Goal: Task Accomplishment & Management: Manage account settings

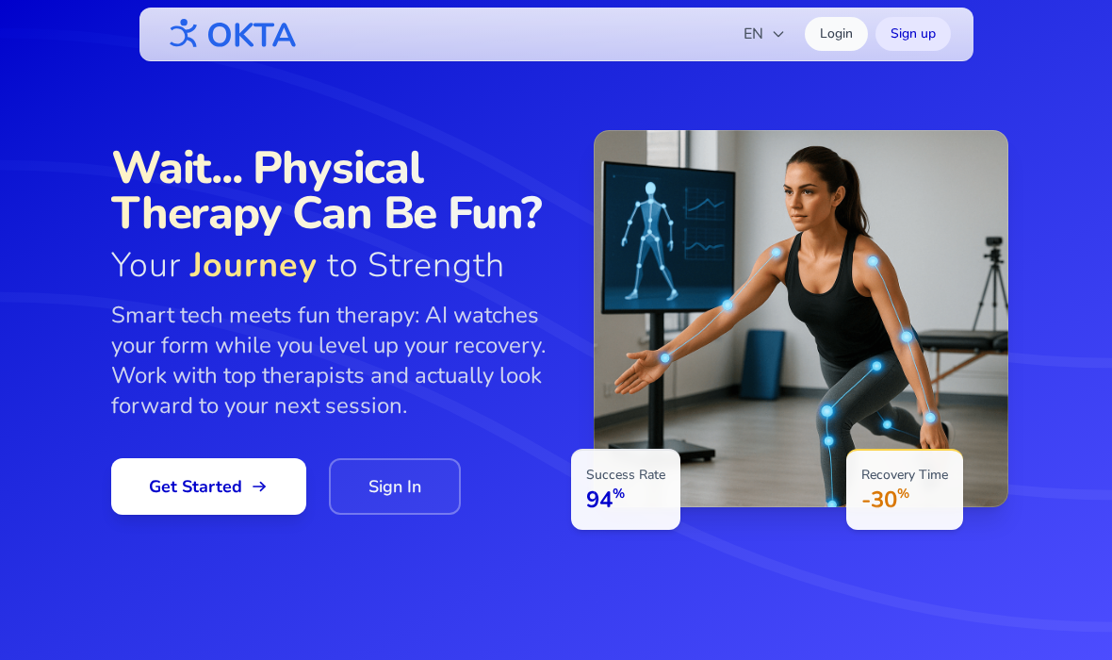
click at [773, 35] on icon "button" at bounding box center [778, 33] width 15 height 15
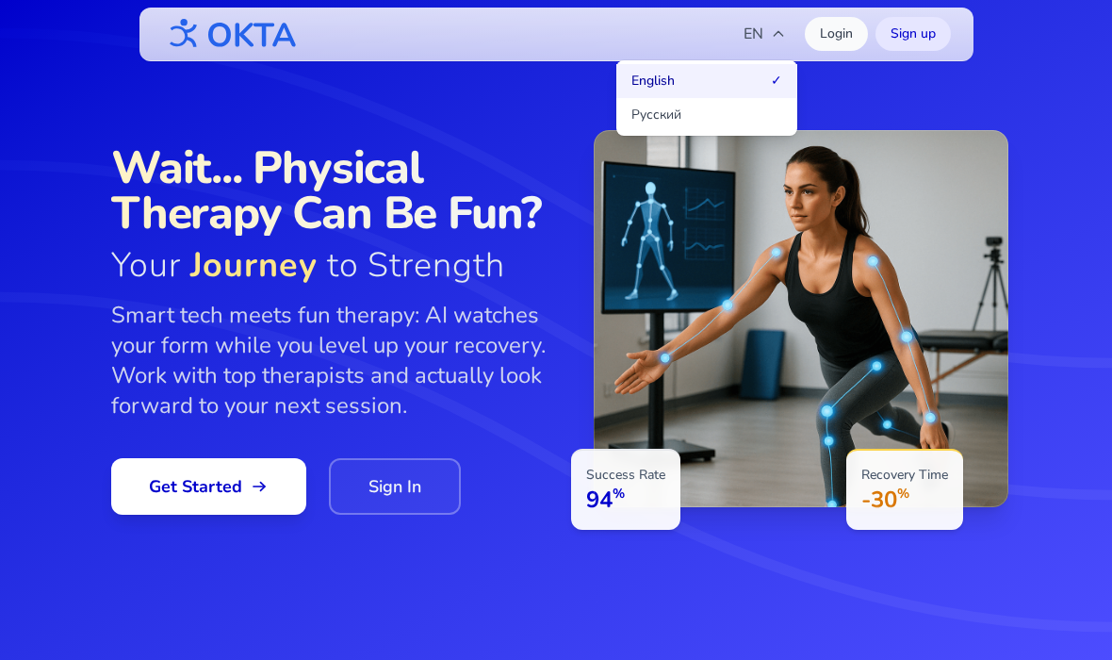
click at [744, 123] on button "Русский" at bounding box center [706, 115] width 181 height 34
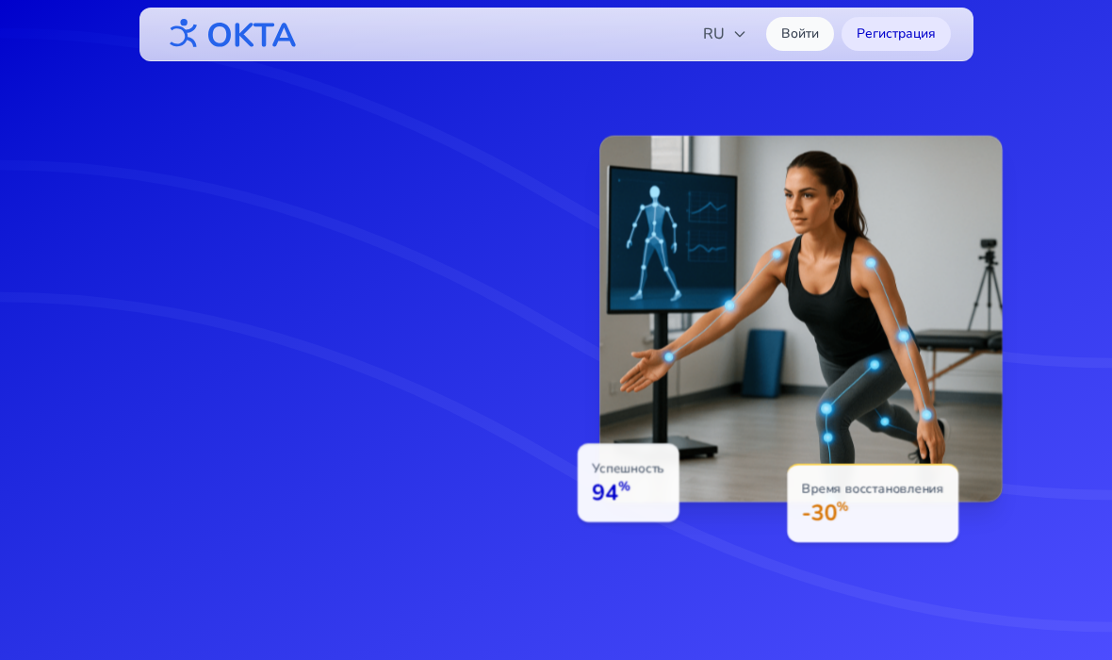
click at [802, 38] on link "Войти" at bounding box center [800, 34] width 68 height 34
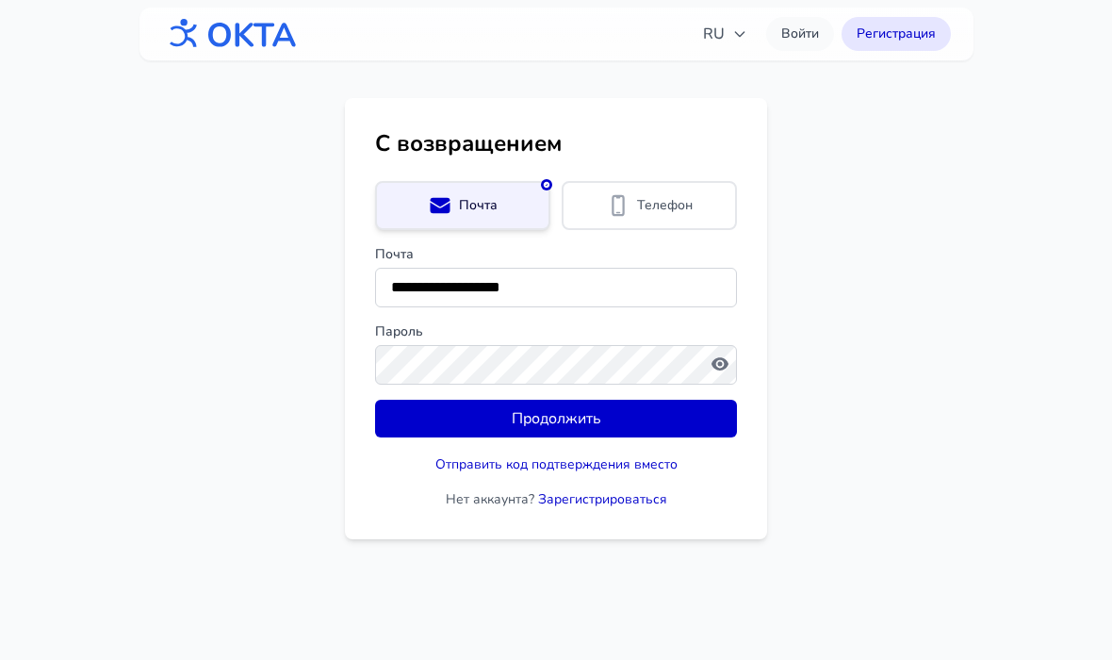
click at [638, 410] on button "Продолжить" at bounding box center [556, 419] width 362 height 38
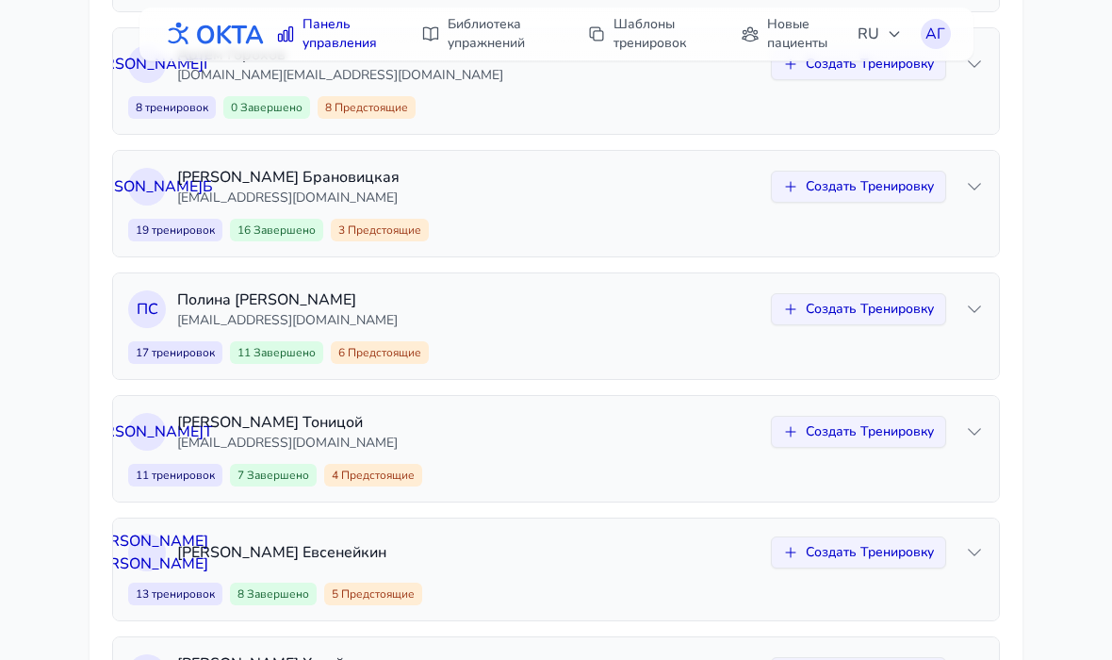
scroll to position [469, 0]
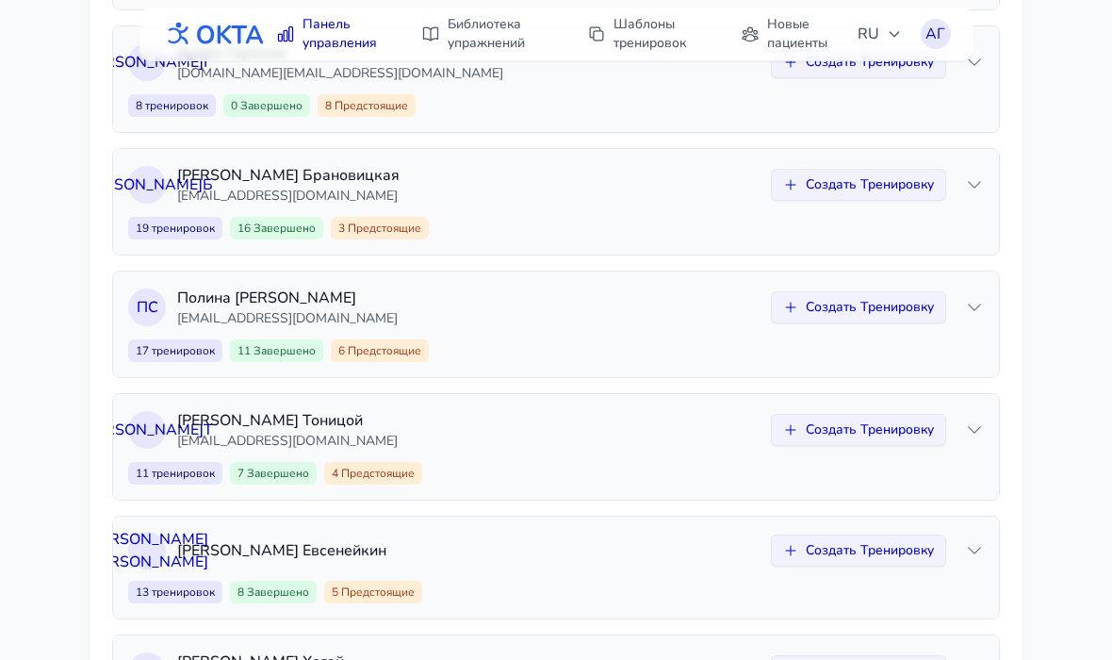
click at [993, 172] on div "А Б [PERSON_NAME] [EMAIL_ADDRESS][DOMAIN_NAME] Создать Тренировку 19 тренировок…" at bounding box center [556, 202] width 886 height 106
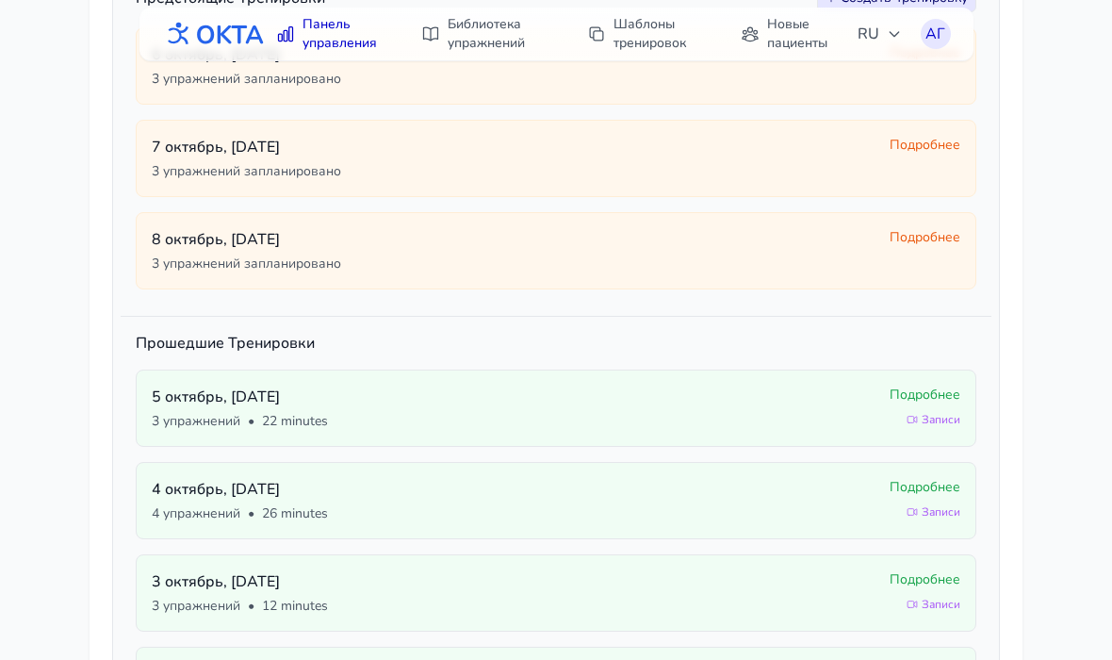
scroll to position [810, 0]
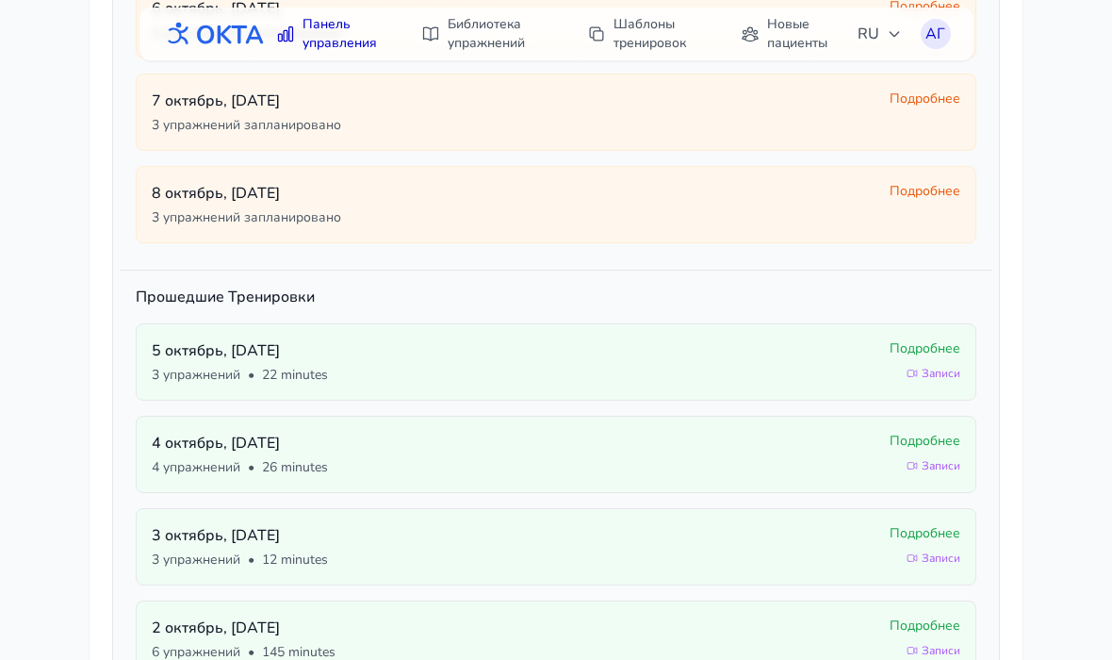
click at [937, 338] on div "[DATE] 3 упражнений • 22 minutes Подробнее Записи" at bounding box center [556, 361] width 841 height 77
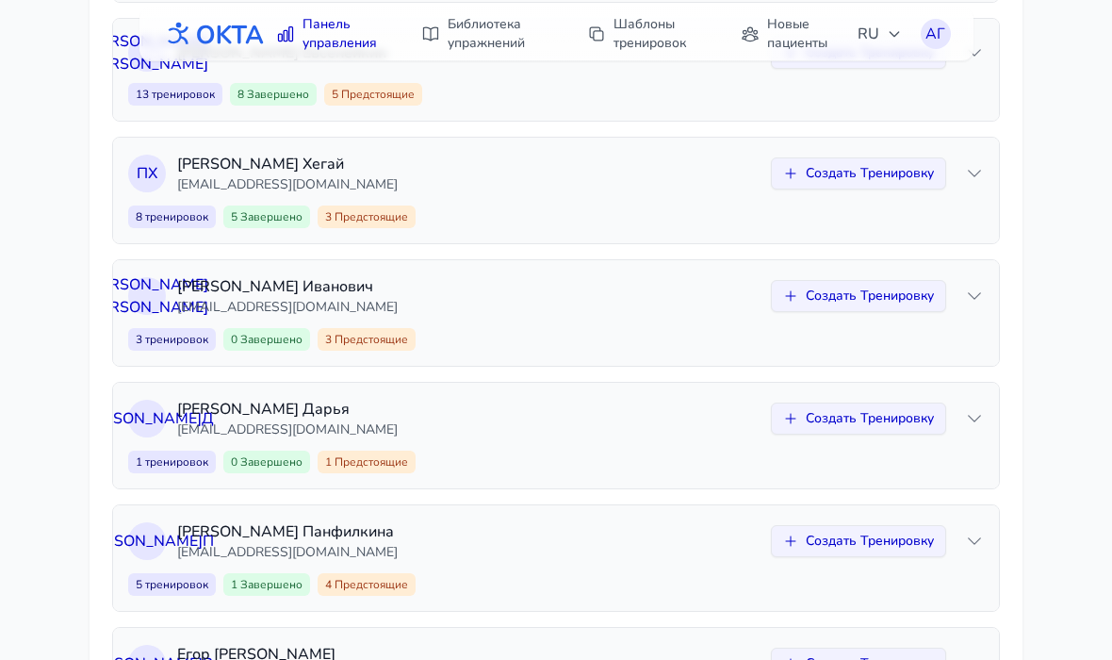
scroll to position [1893, 0]
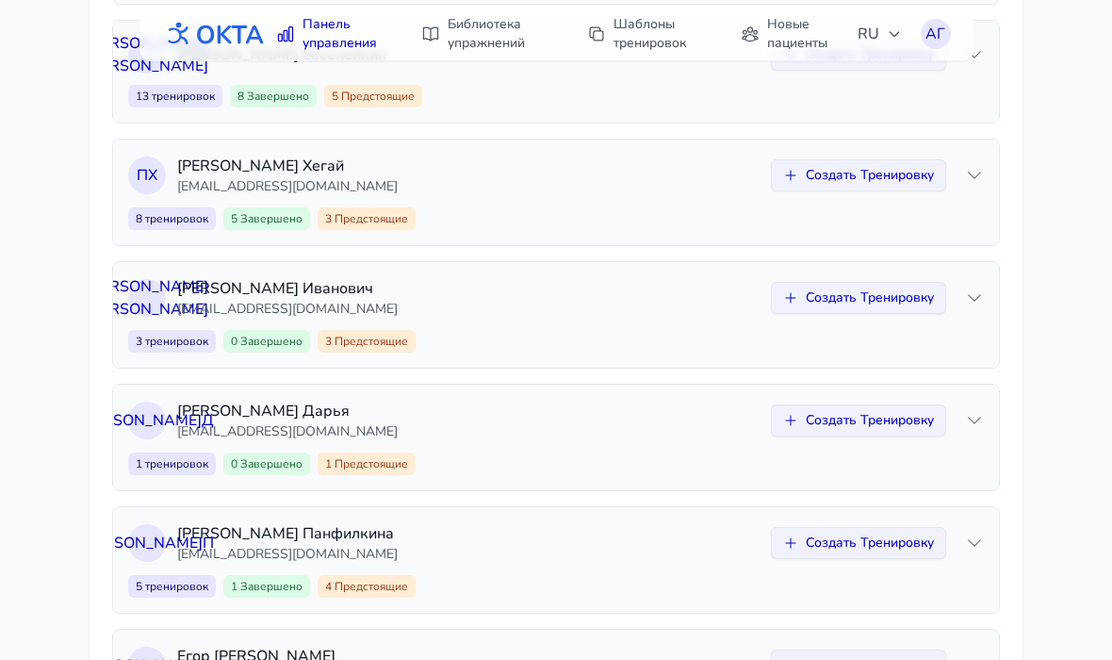
click at [973, 176] on icon at bounding box center [975, 175] width 12 height 6
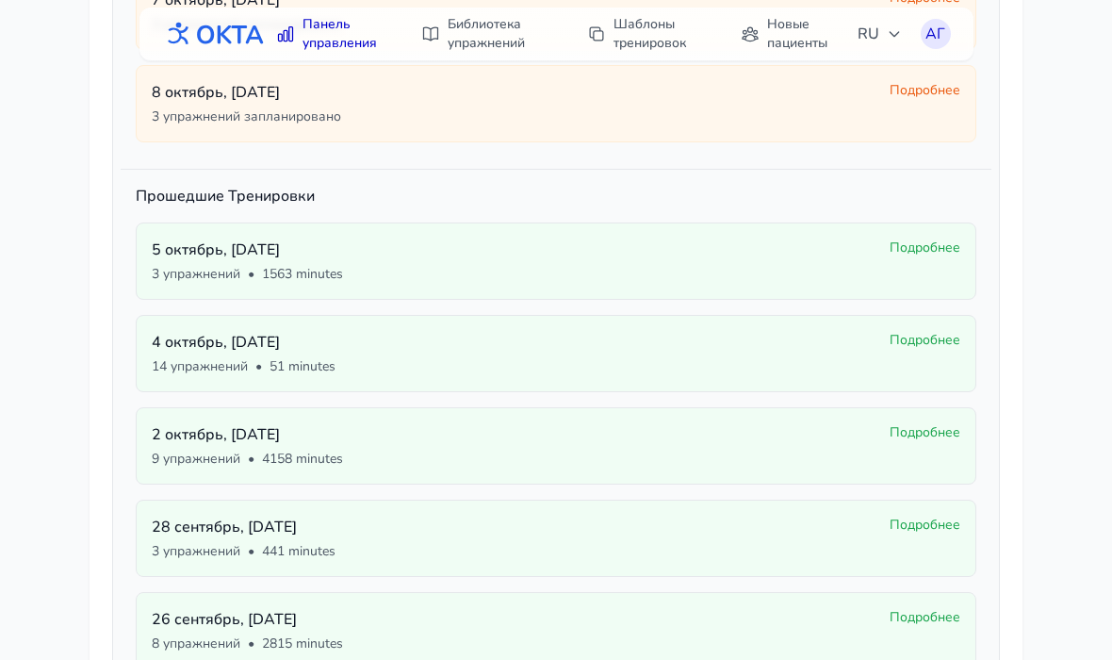
scroll to position [1404, 0]
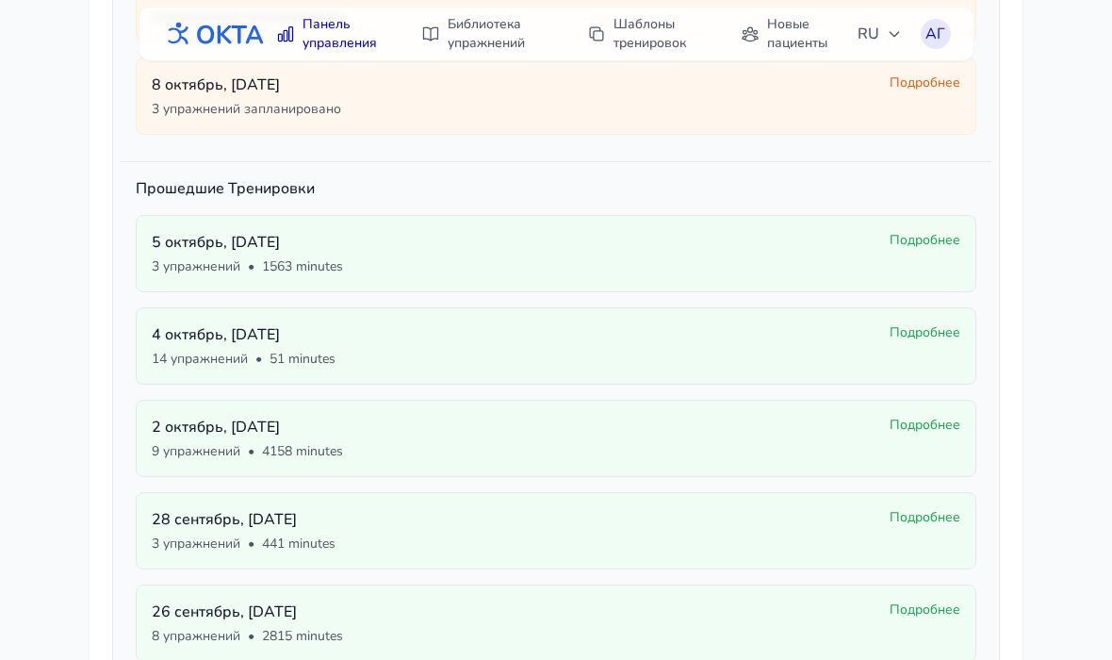
click at [778, 347] on div "[DATE] упражнений • 51 minutes" at bounding box center [513, 345] width 723 height 45
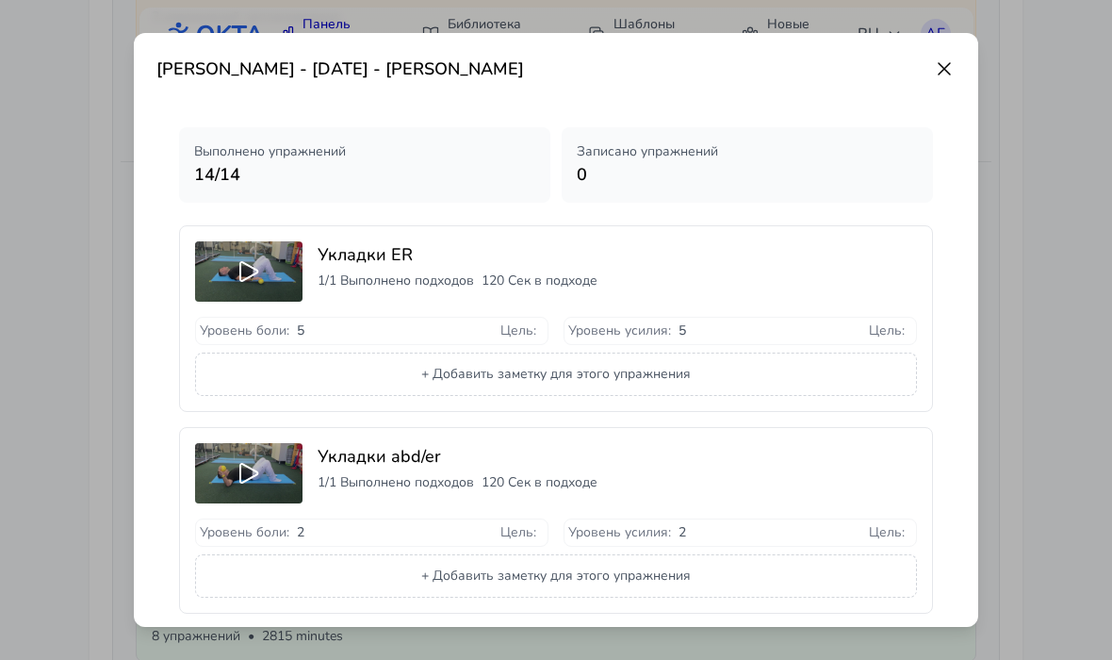
click at [941, 63] on icon at bounding box center [944, 68] width 23 height 23
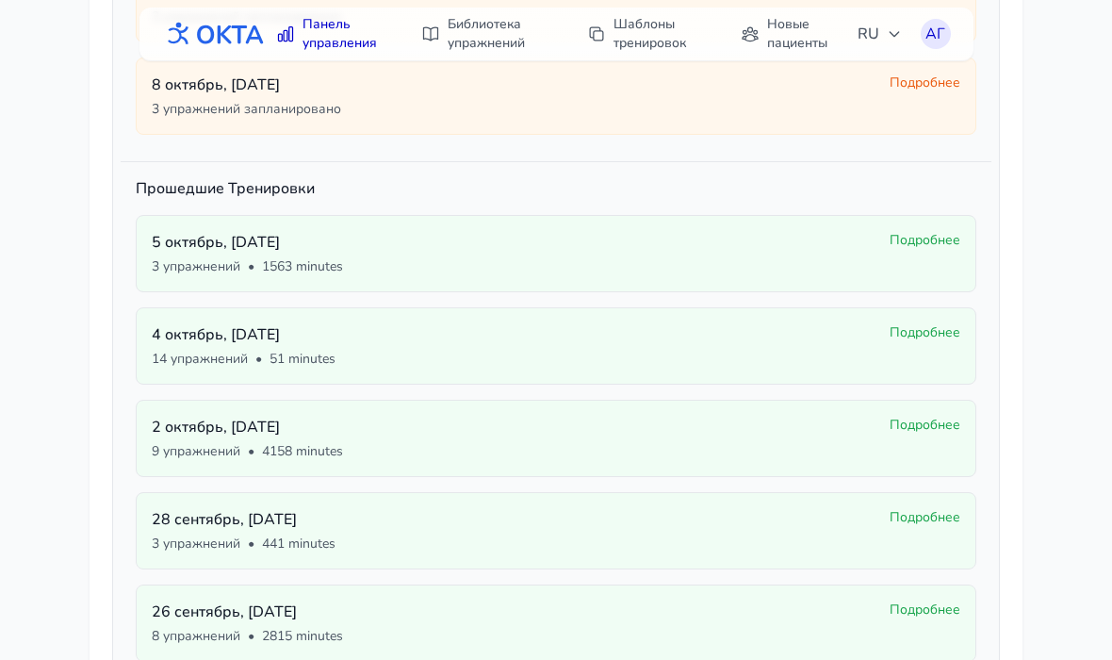
click at [785, 254] on div "[DATE] 3 упражнений • 1563 minutes" at bounding box center [513, 253] width 723 height 45
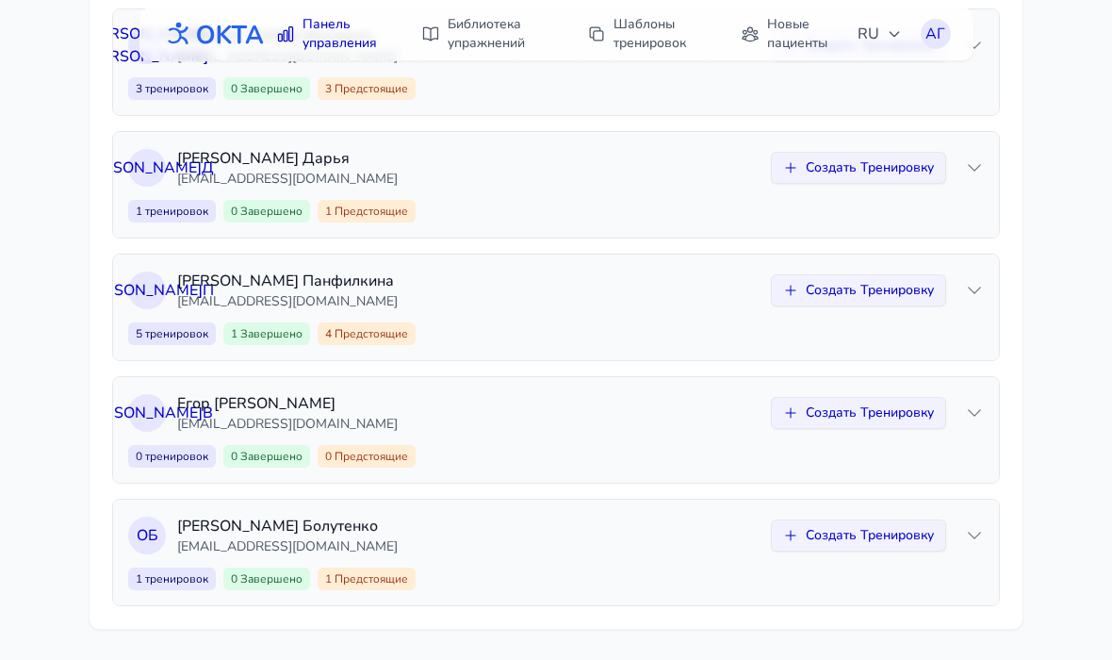
scroll to position [2096, 0]
click at [982, 287] on icon at bounding box center [974, 290] width 19 height 19
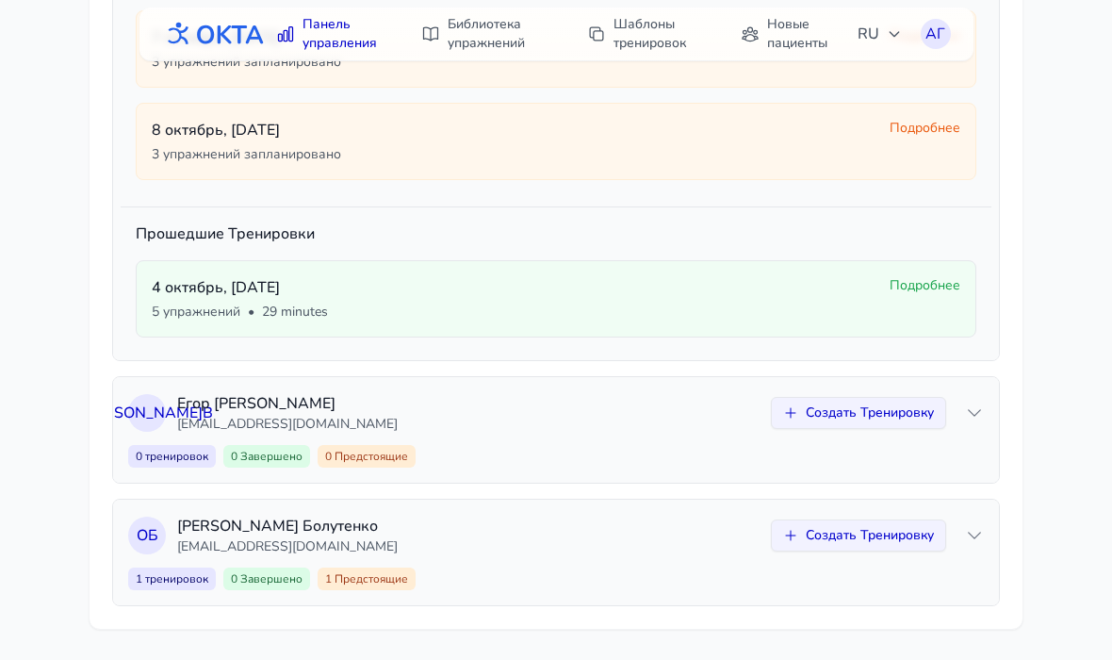
scroll to position [1819, 0]
click at [219, 293] on p "[DATE]" at bounding box center [513, 287] width 723 height 23
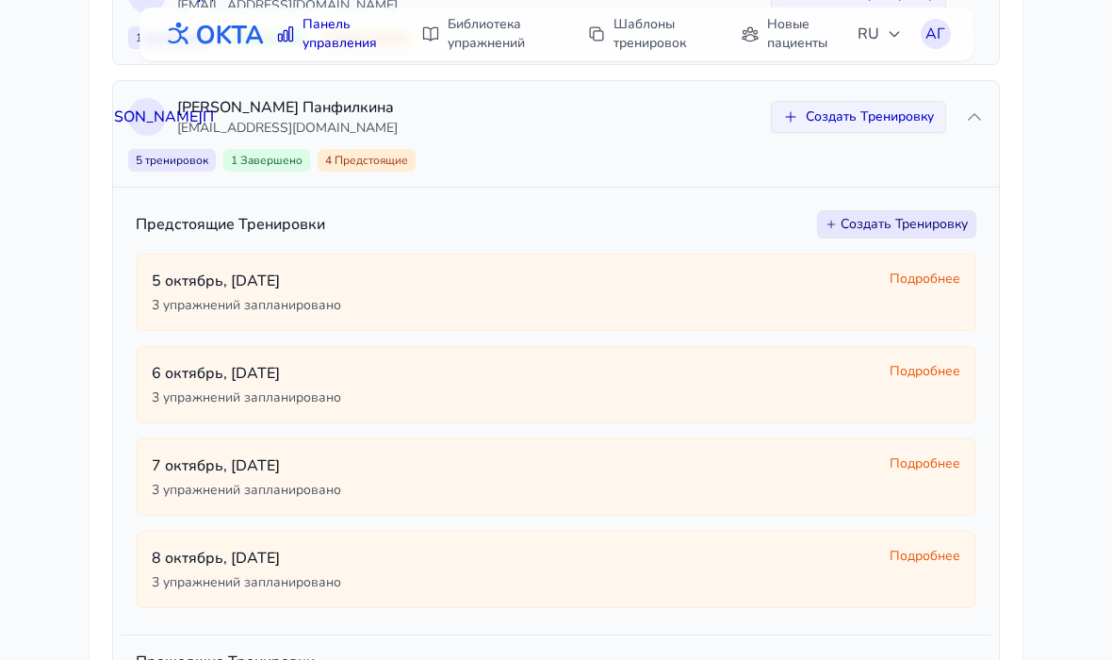
scroll to position [1389, 0]
click at [977, 110] on icon at bounding box center [974, 118] width 19 height 19
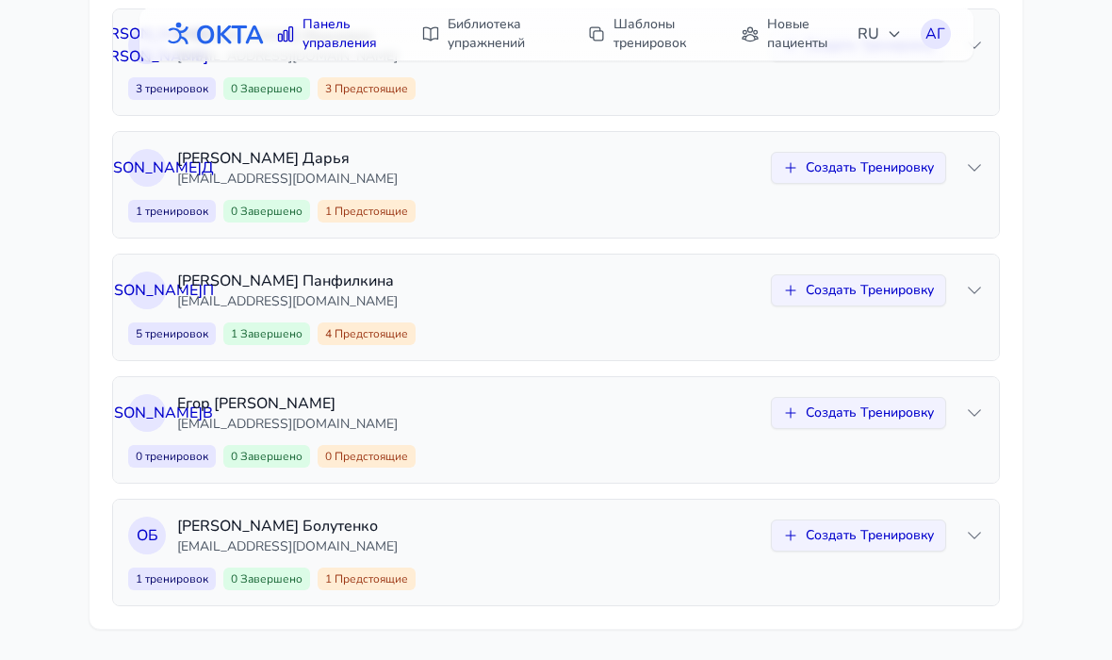
scroll to position [1218, 0]
